Goal: Use online tool/utility

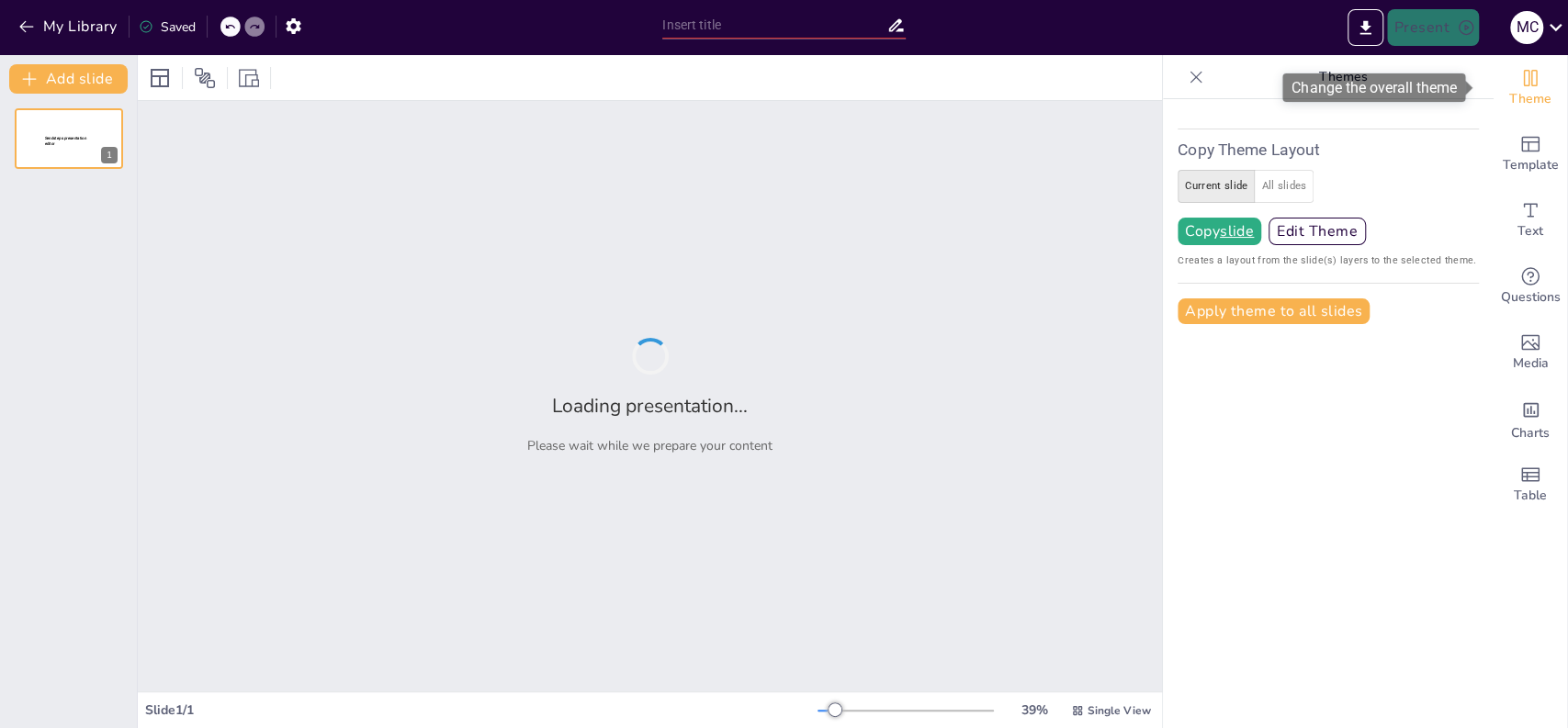
type input "test"
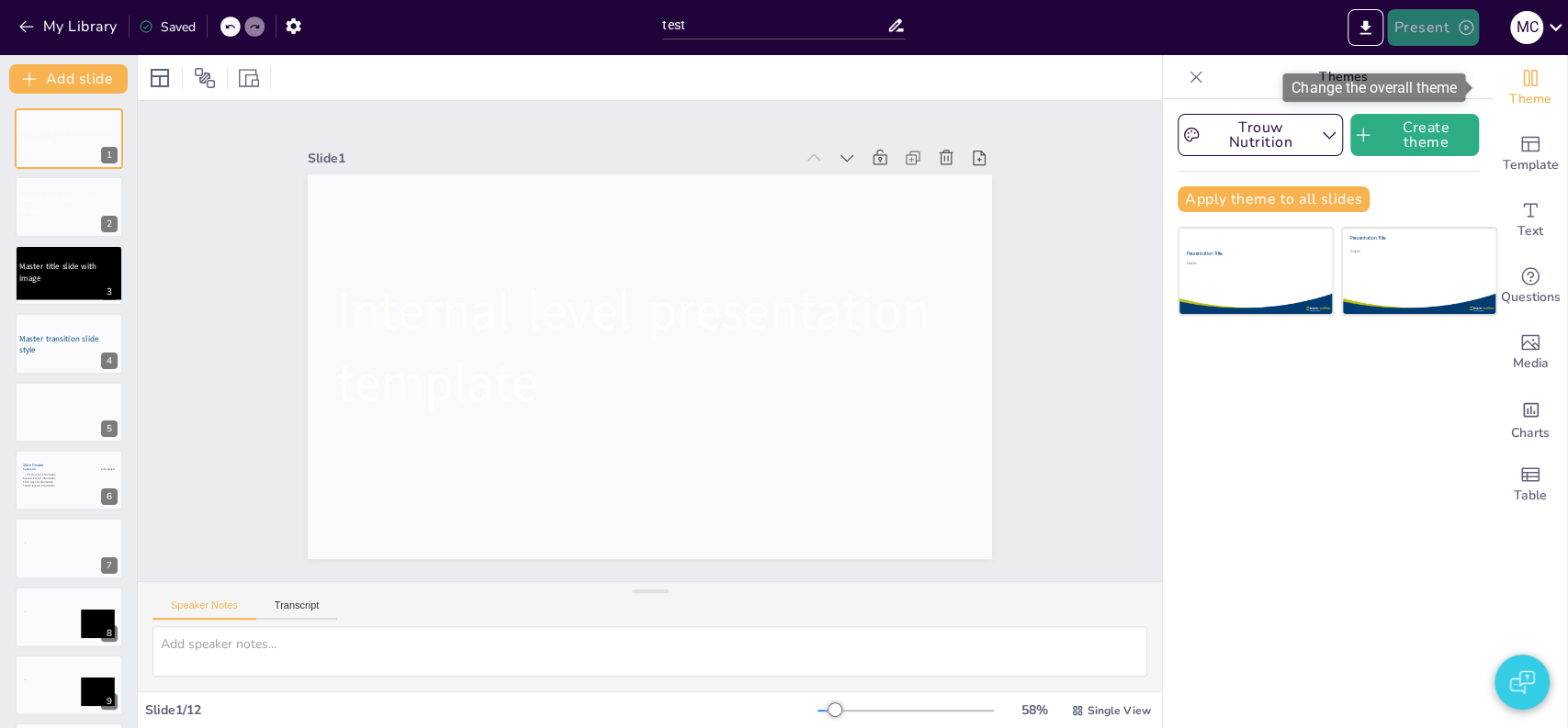
click at [1433, 34] on button "Present" at bounding box center [1433, 27] width 91 height 37
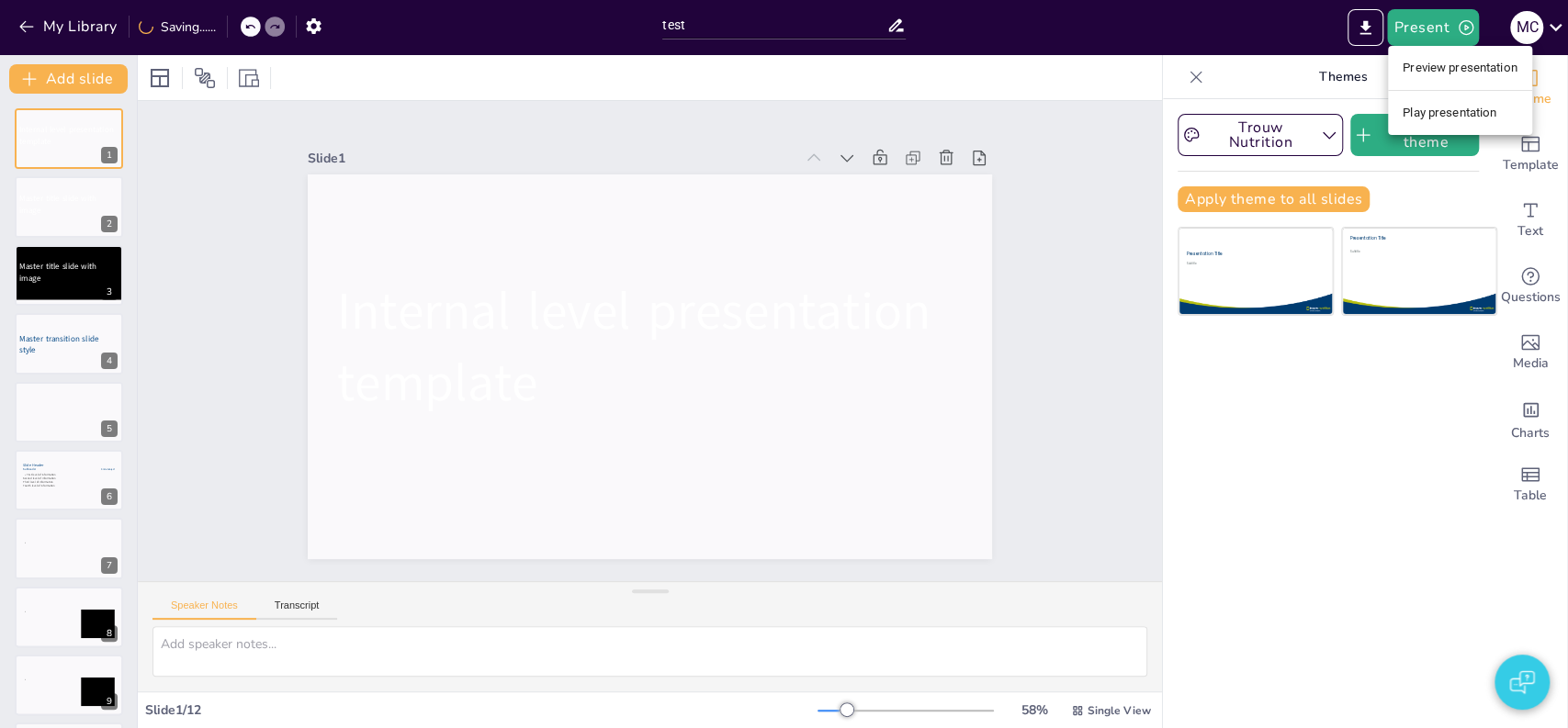
click at [1452, 104] on li "Play presentation" at bounding box center [1460, 113] width 144 height 29
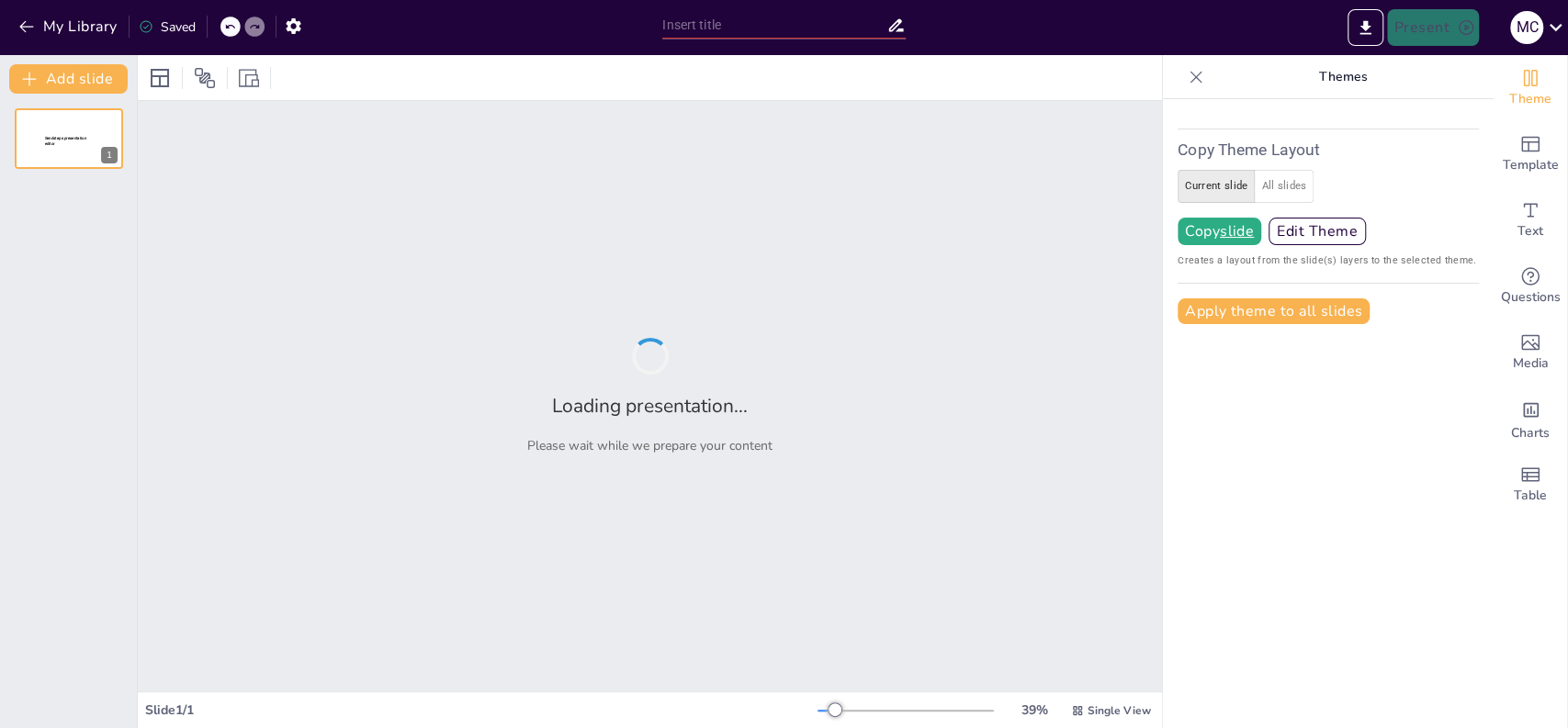
type input "test"
